Goal: Navigation & Orientation: Understand site structure

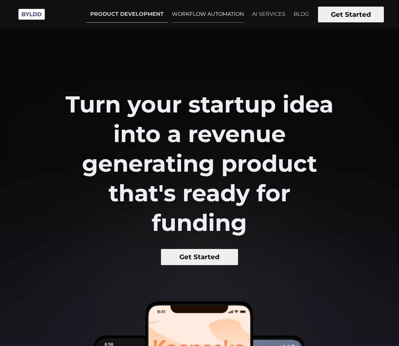
click at [212, 14] on link "WORKFLOW AUTOMATION" at bounding box center [208, 14] width 80 height 16
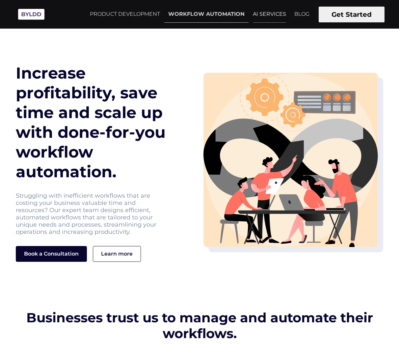
click at [264, 15] on link "AI SERVICES" at bounding box center [269, 14] width 41 height 16
click at [37, 14] on img at bounding box center [31, 14] width 33 height 18
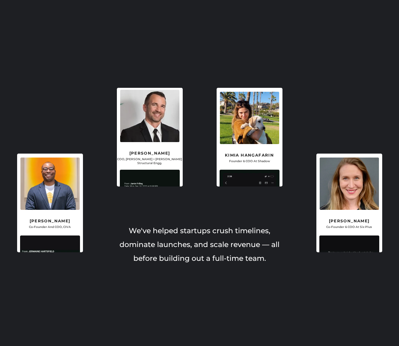
scroll to position [1407, 0]
